Goal: Information Seeking & Learning: Learn about a topic

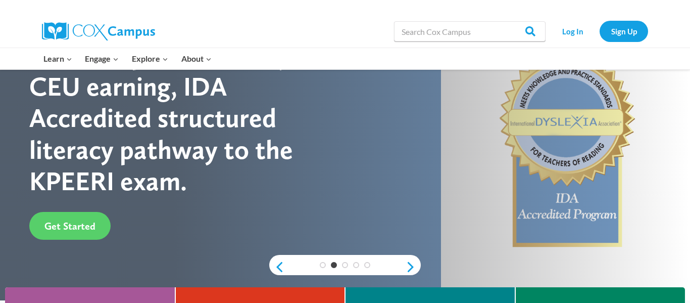
scroll to position [68, 0]
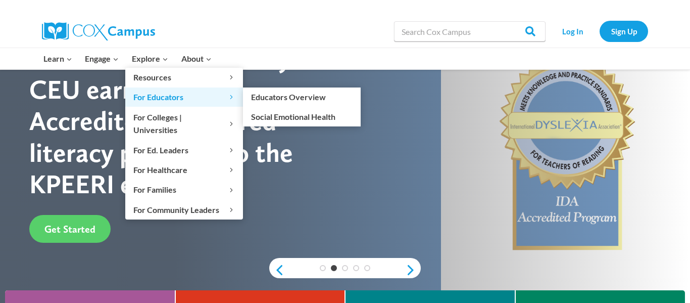
click at [141, 101] on span "For Educators Expand" at bounding box center [184, 96] width 102 height 13
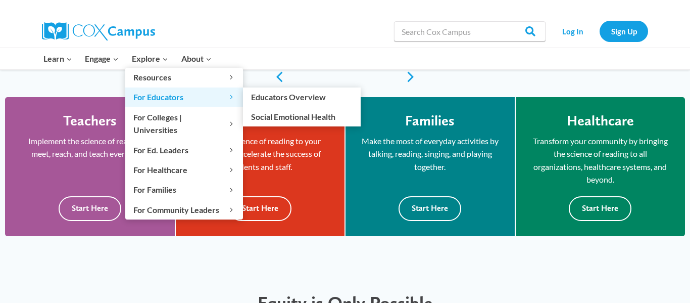
scroll to position [262, 0]
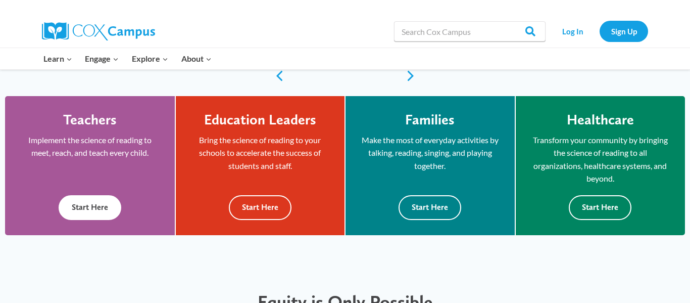
click at [86, 195] on button "Start Here" at bounding box center [90, 207] width 63 height 25
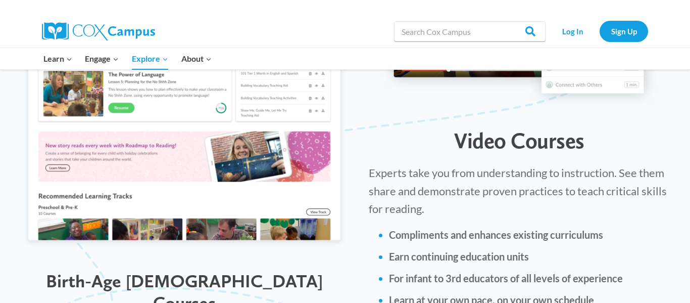
scroll to position [1100, 0]
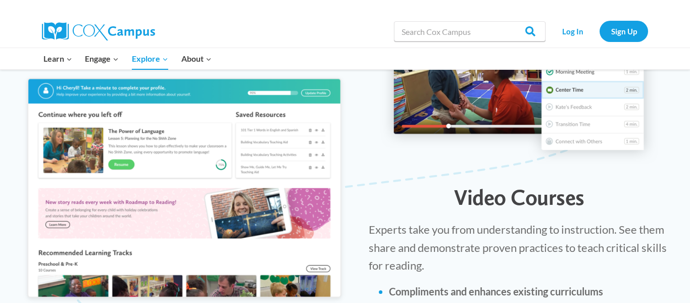
click at [662, 184] on h1 "Video Courses" at bounding box center [519, 197] width 301 height 26
